Goal: Task Accomplishment & Management: Use online tool/utility

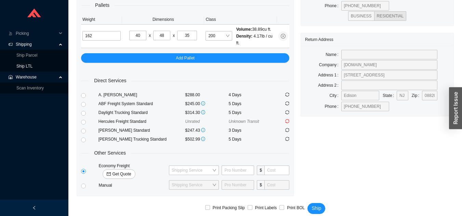
click at [32, 68] on link "Ship LTL" at bounding box center [24, 66] width 16 height 5
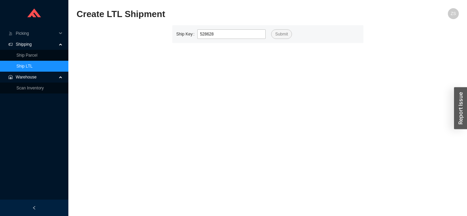
type input "528628"
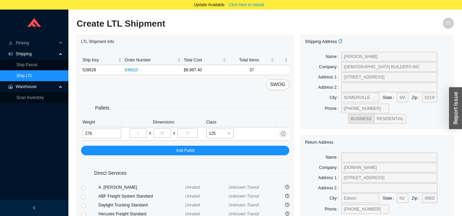
type input "276"
click at [139, 131] on input "tel" at bounding box center [138, 134] width 17 height 10
type input "40"
click at [166, 133] on input "tel" at bounding box center [161, 134] width 17 height 10
type input "72"
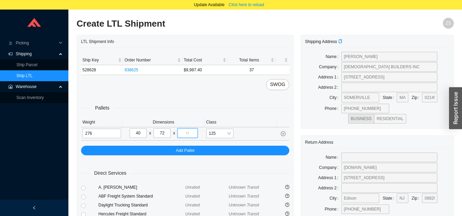
click at [191, 134] on input "tel" at bounding box center [187, 134] width 20 height 10
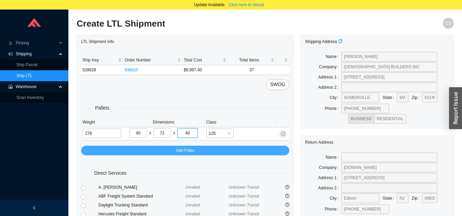
type input "48"
click at [235, 149] on div "Pallets Weight Dimensions Class 276 40 x 72 x 48 125 Add Pallet" at bounding box center [185, 122] width 208 height 65
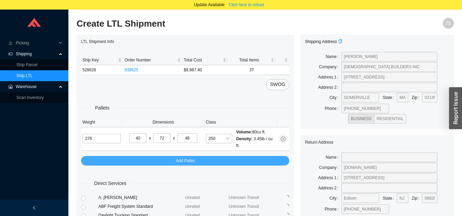
click at [248, 162] on button "Add Pallet" at bounding box center [185, 161] width 208 height 10
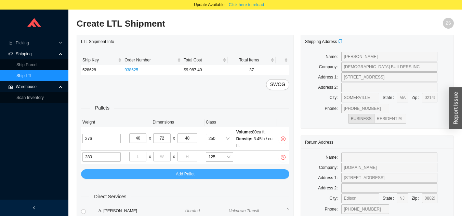
type input "280"
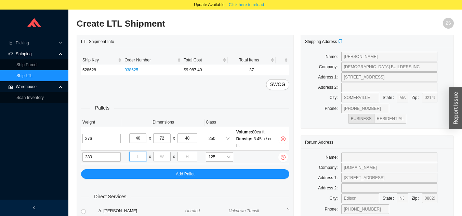
click at [142, 157] on input "tel" at bounding box center [137, 157] width 17 height 10
type input "40"
click at [162, 160] on input "tel" at bounding box center [161, 157] width 17 height 10
type input "48"
click at [191, 156] on input "tel" at bounding box center [187, 157] width 20 height 10
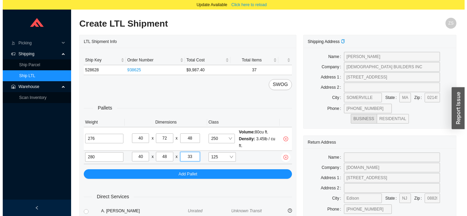
scroll to position [126, 0]
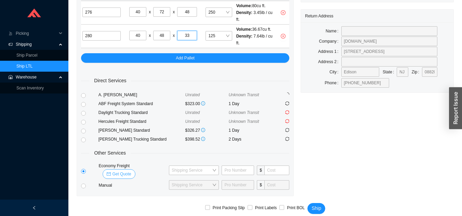
type input "33"
click at [131, 171] on span "Get Quote" at bounding box center [121, 174] width 19 height 7
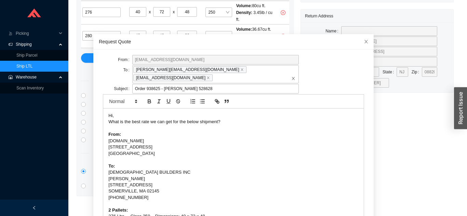
scroll to position [24, 0]
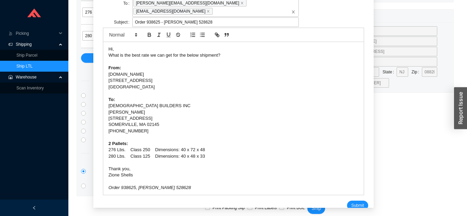
click at [352, 202] on span "Submit" at bounding box center [357, 205] width 13 height 7
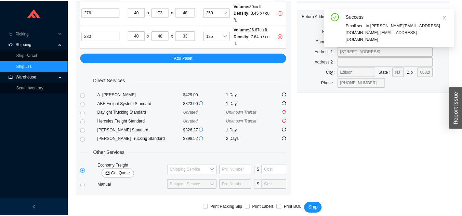
scroll to position [8, 0]
